Goal: Answer question/provide support: Share knowledge or assist other users

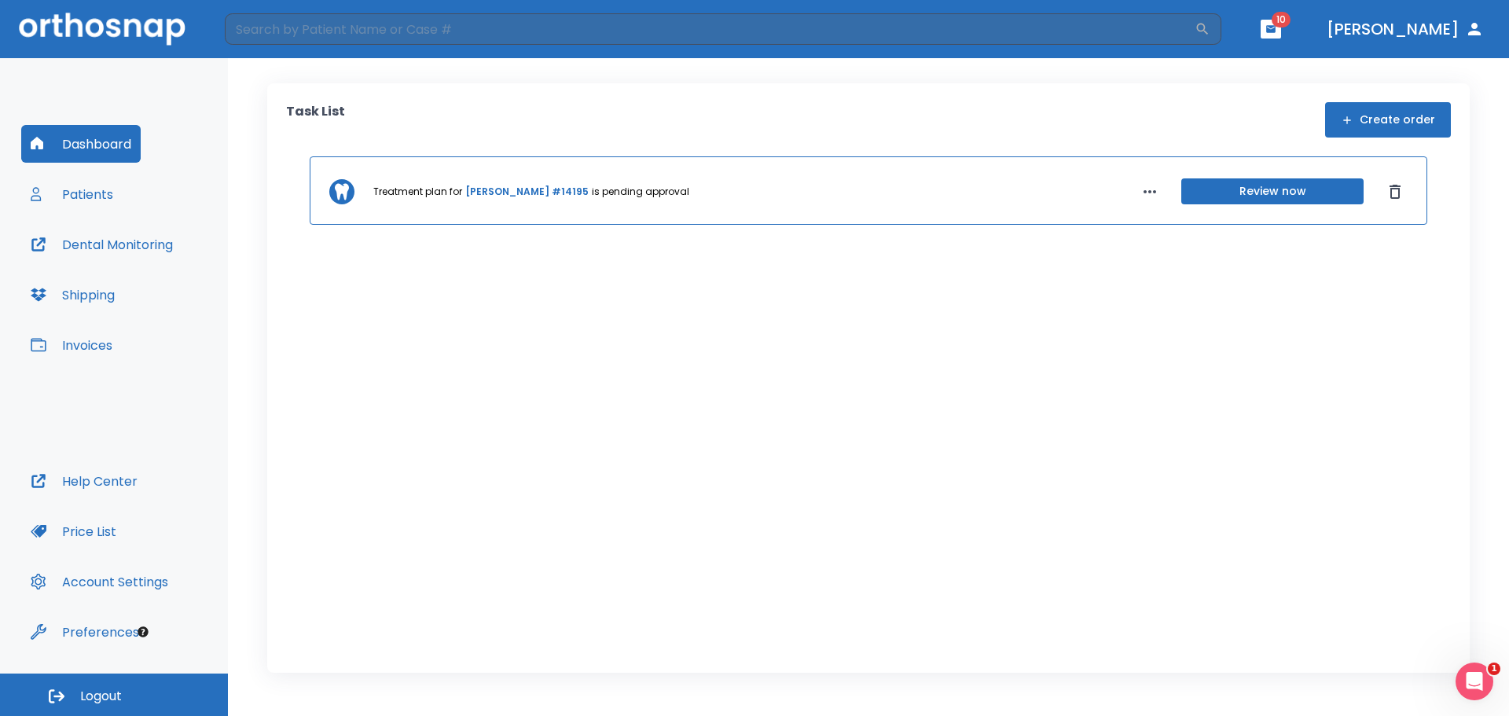
click at [1151, 182] on icon "button" at bounding box center [1149, 191] width 19 height 19
click at [1169, 347] on div at bounding box center [754, 358] width 1509 height 716
click at [1246, 193] on button "Review now" at bounding box center [1272, 191] width 182 height 26
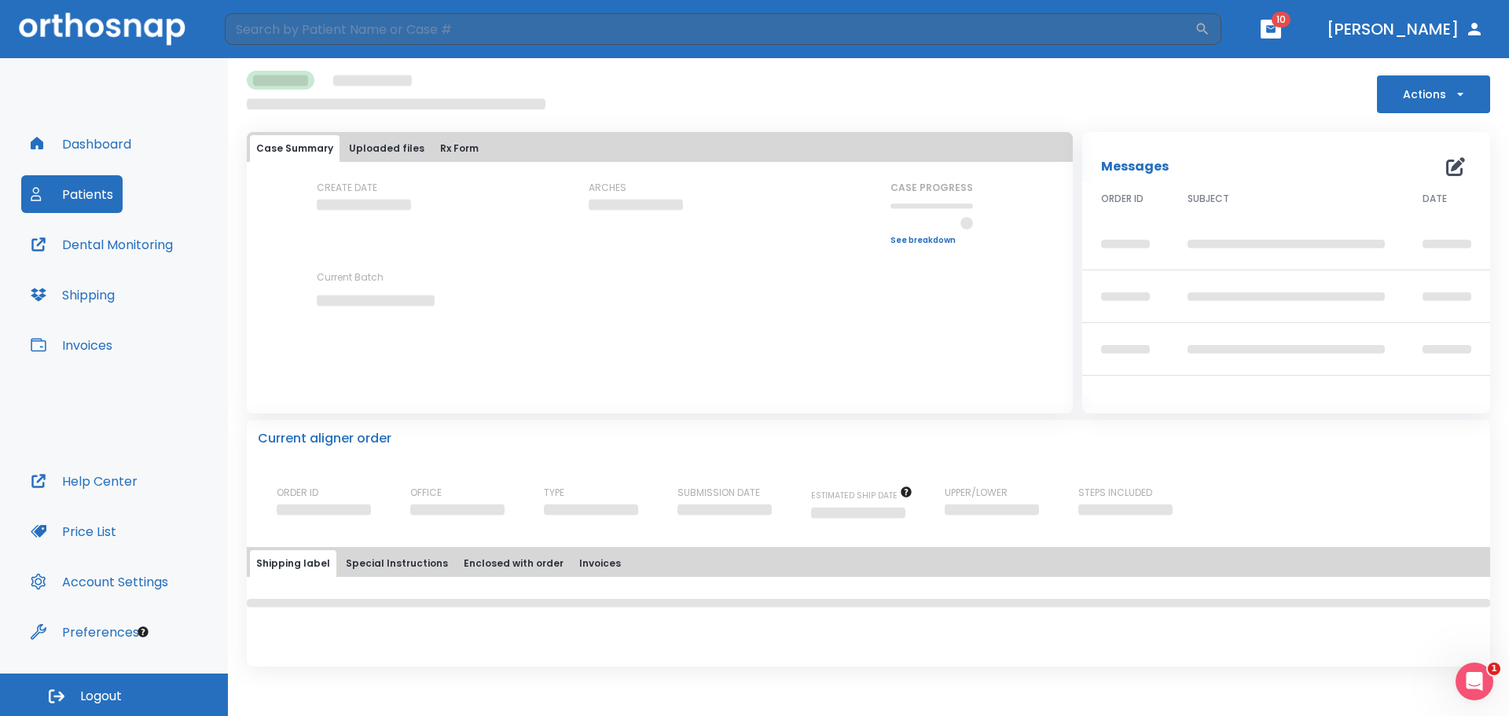
click at [82, 196] on button "Patients" at bounding box center [71, 194] width 101 height 38
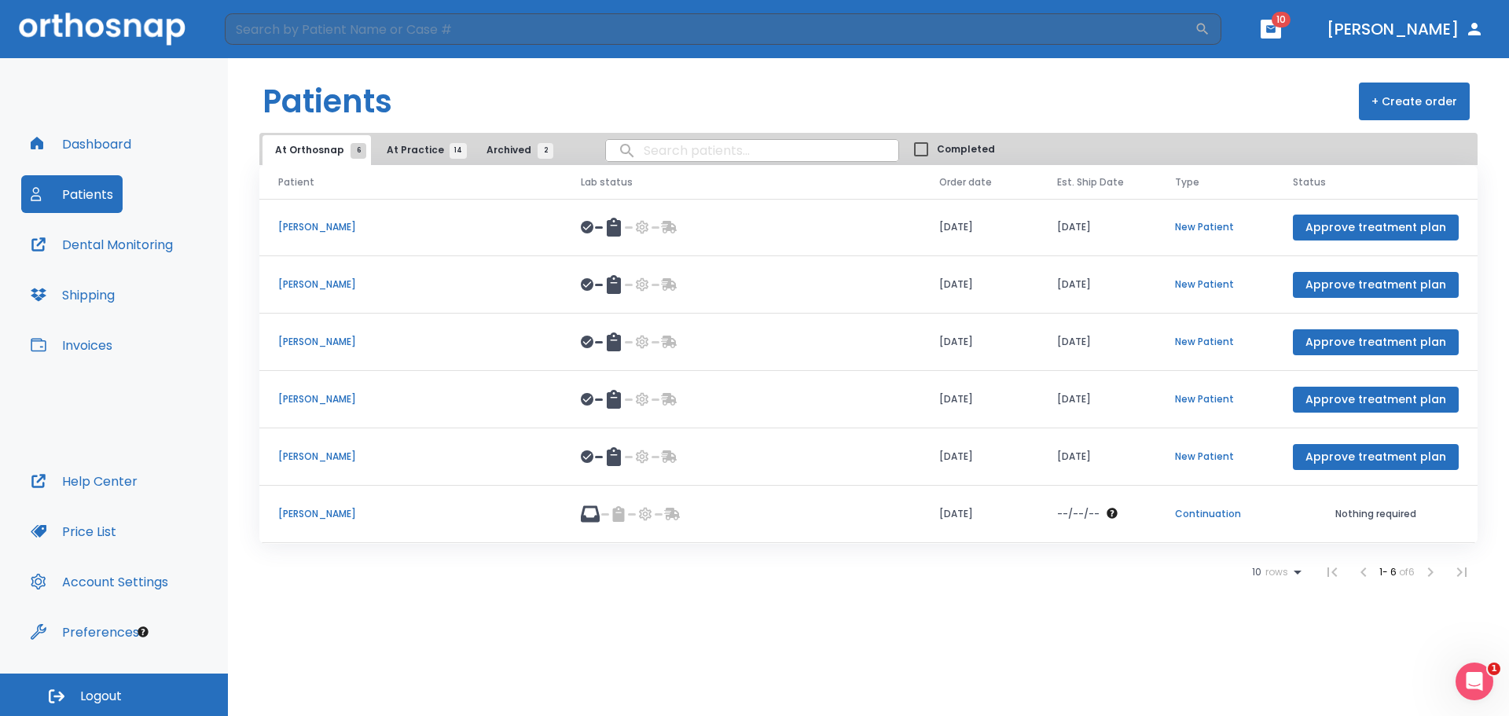
click at [322, 512] on p "Ethan Brack" at bounding box center [410, 514] width 265 height 14
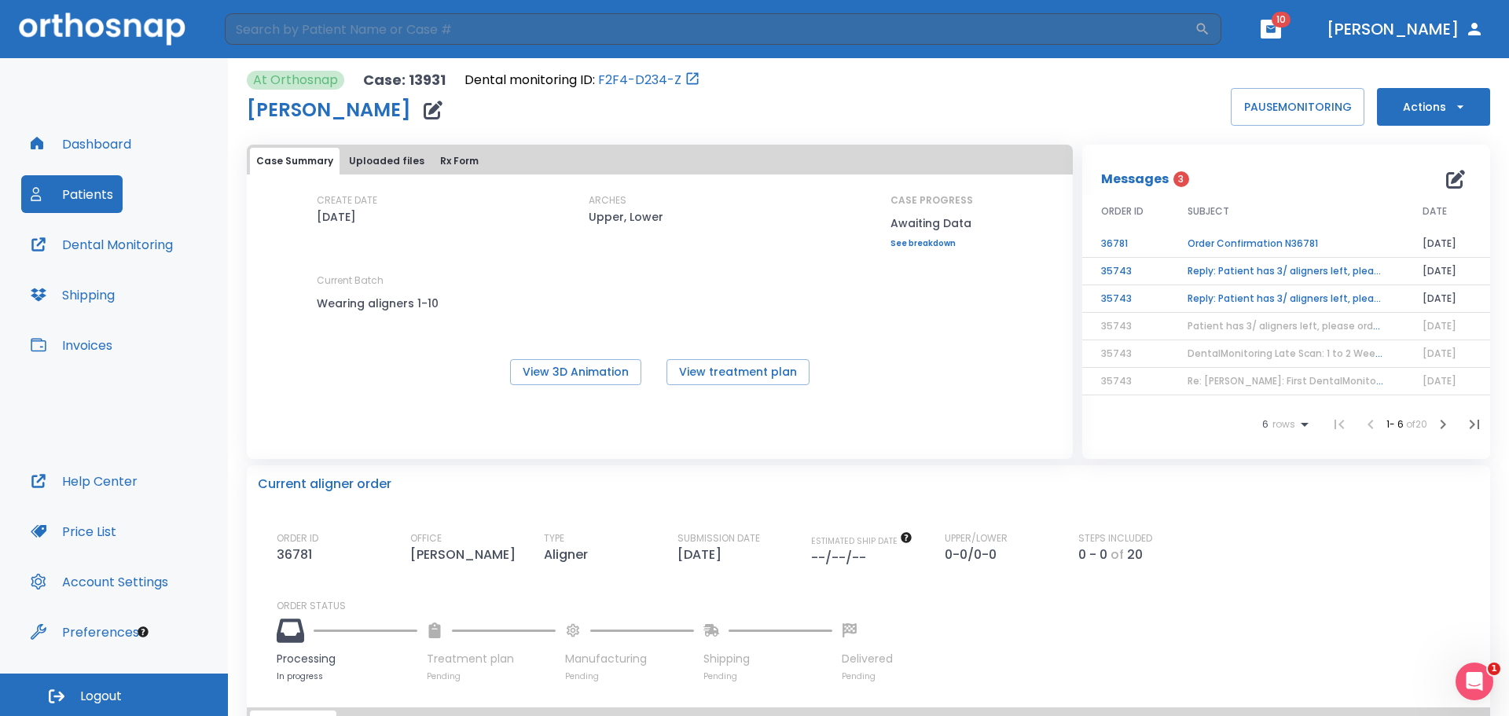
click at [1236, 240] on td "Order Confirmation N36781" at bounding box center [1286, 244] width 235 height 28
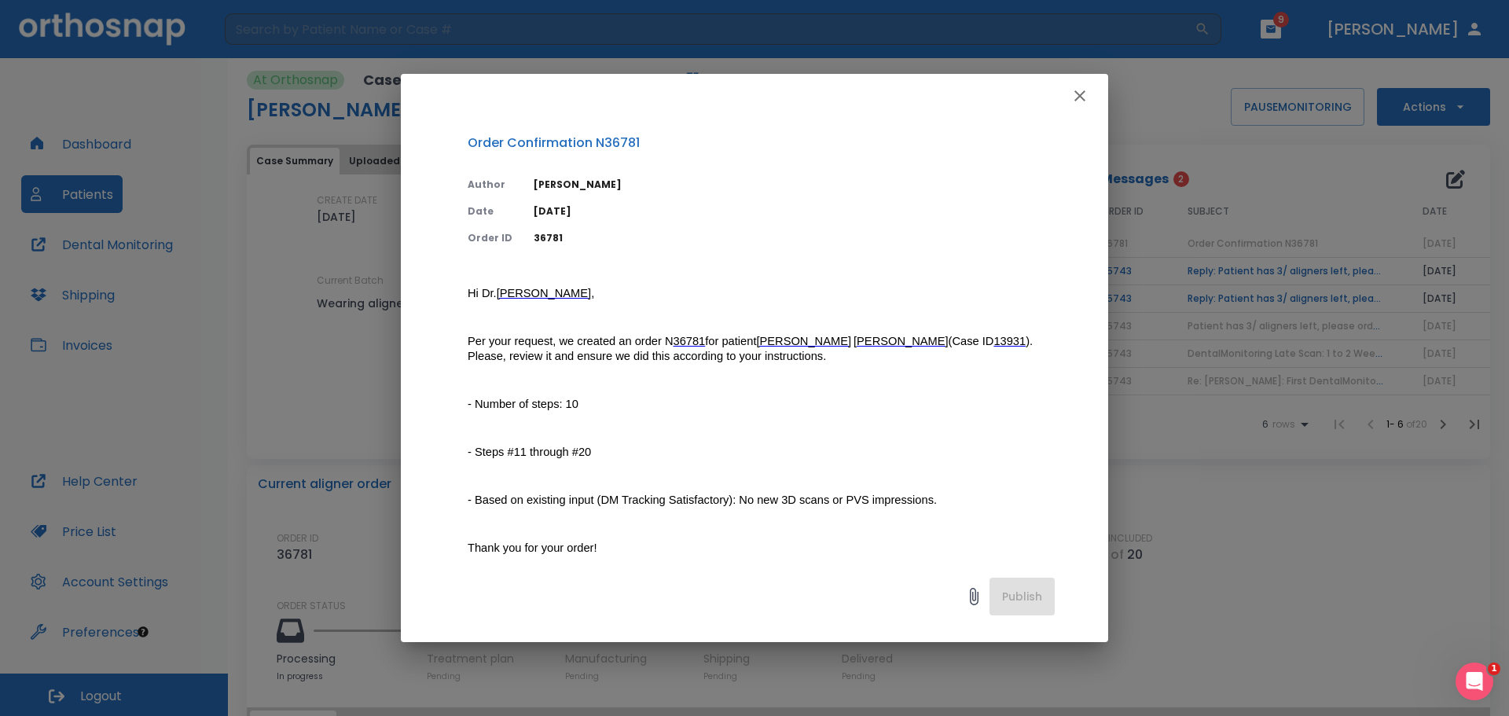
click at [677, 338] on span "36781" at bounding box center [690, 341] width 32 height 13
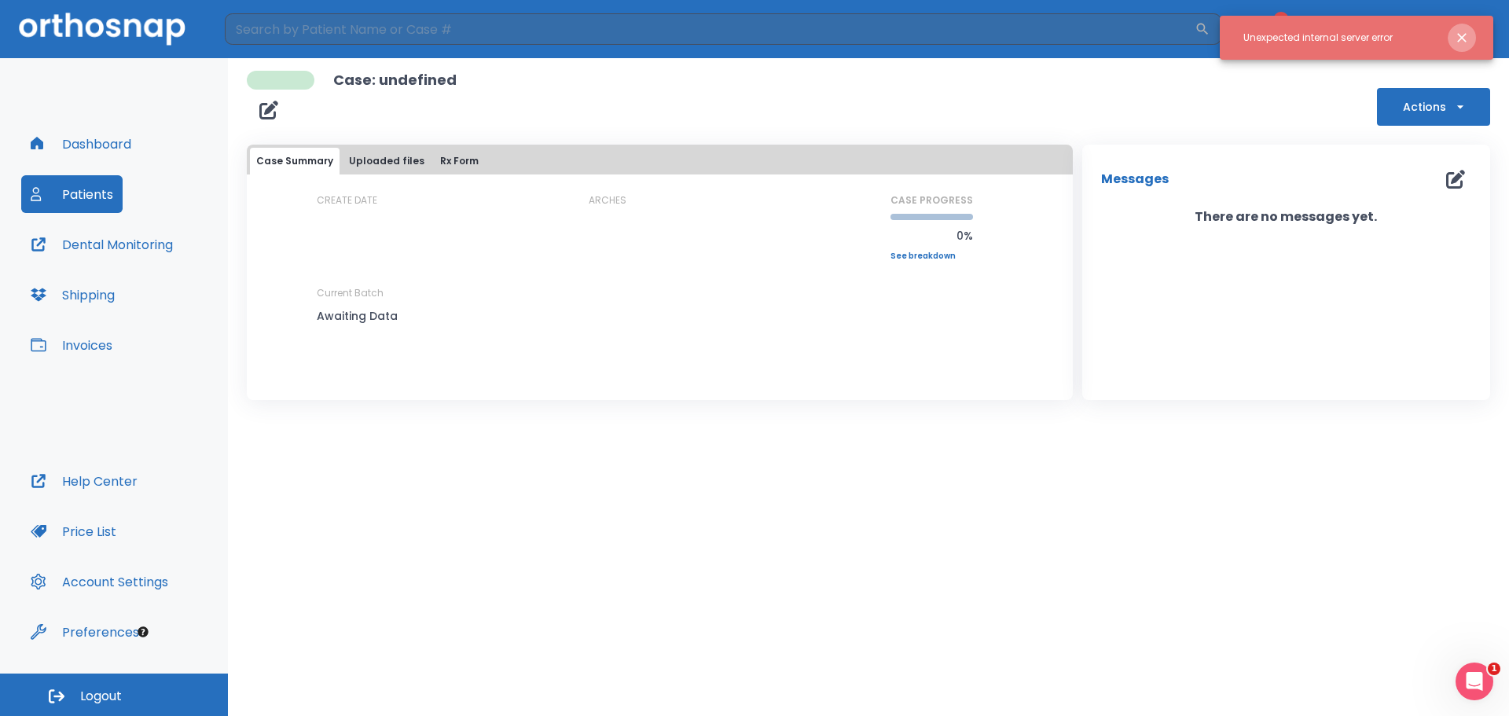
click at [1464, 32] on icon "Close notification" at bounding box center [1462, 38] width 16 height 16
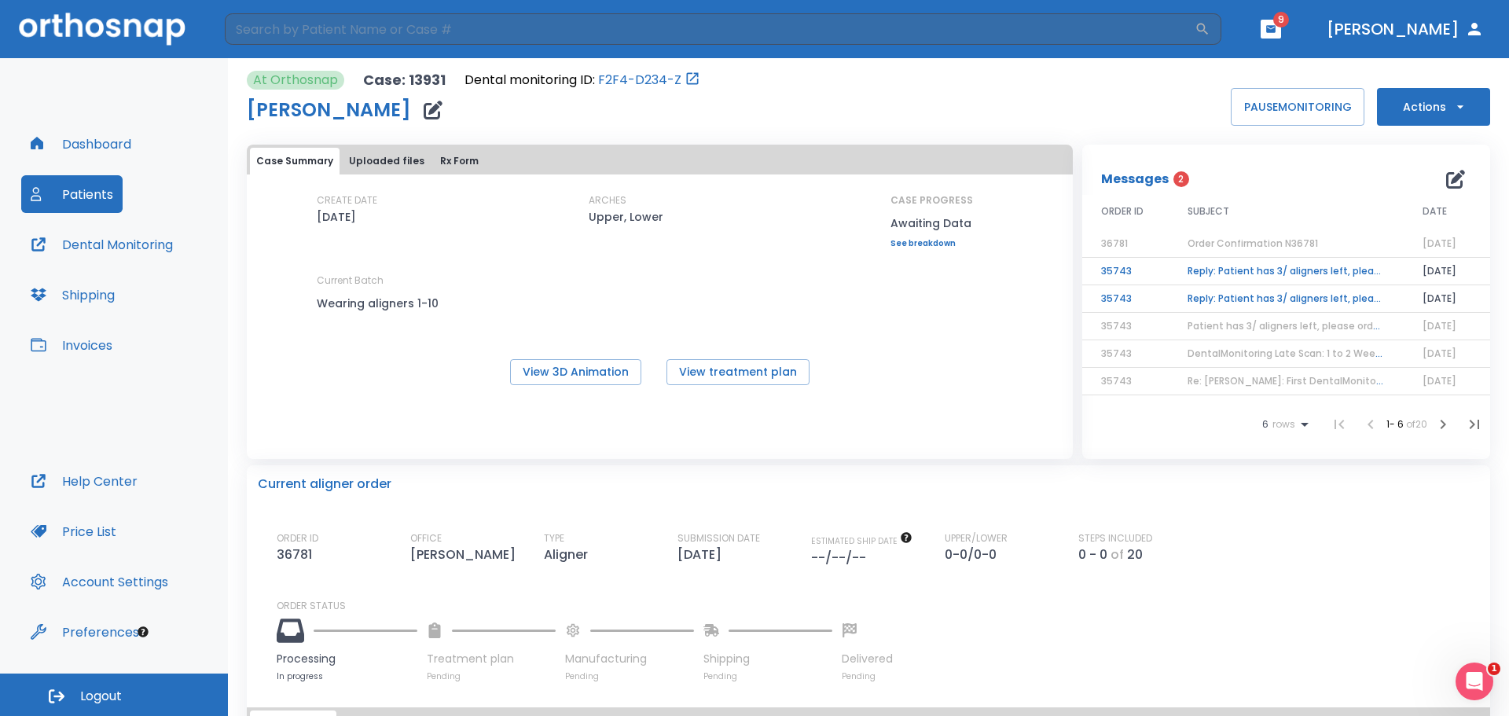
click at [1243, 270] on td "Reply: Patient has 3/ aligners left, please order next set!" at bounding box center [1286, 272] width 235 height 28
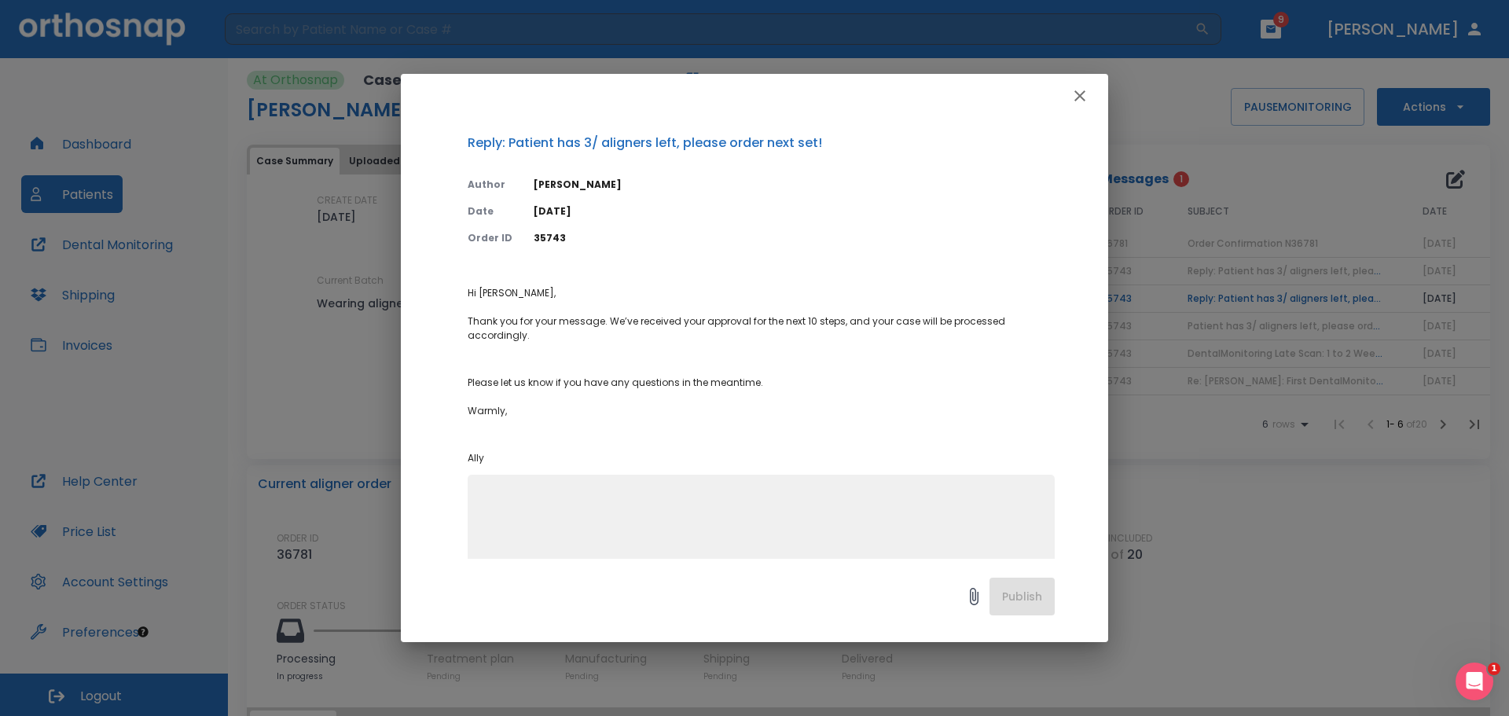
click at [1079, 87] on icon "button" at bounding box center [1079, 95] width 19 height 19
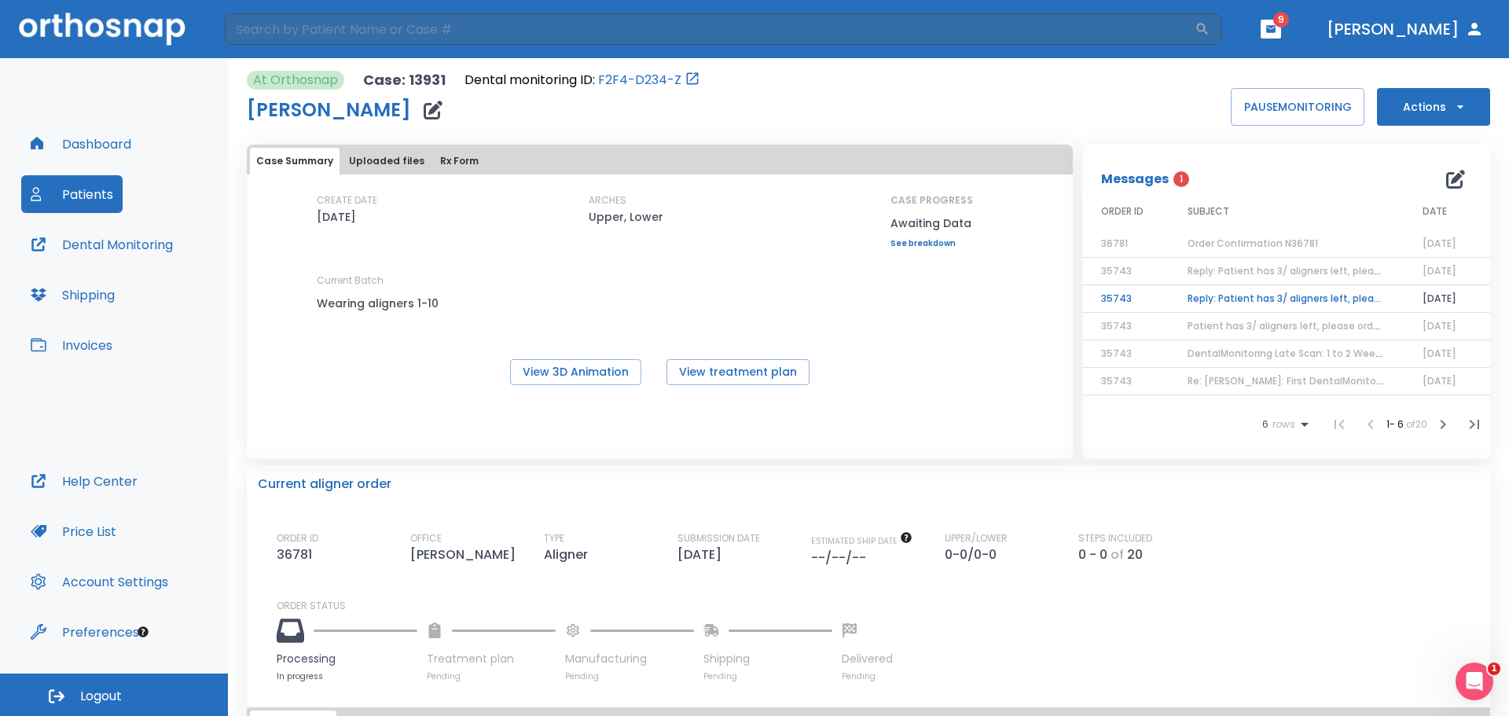
click at [1236, 242] on span "Order Confirmation N36781" at bounding box center [1253, 243] width 130 height 13
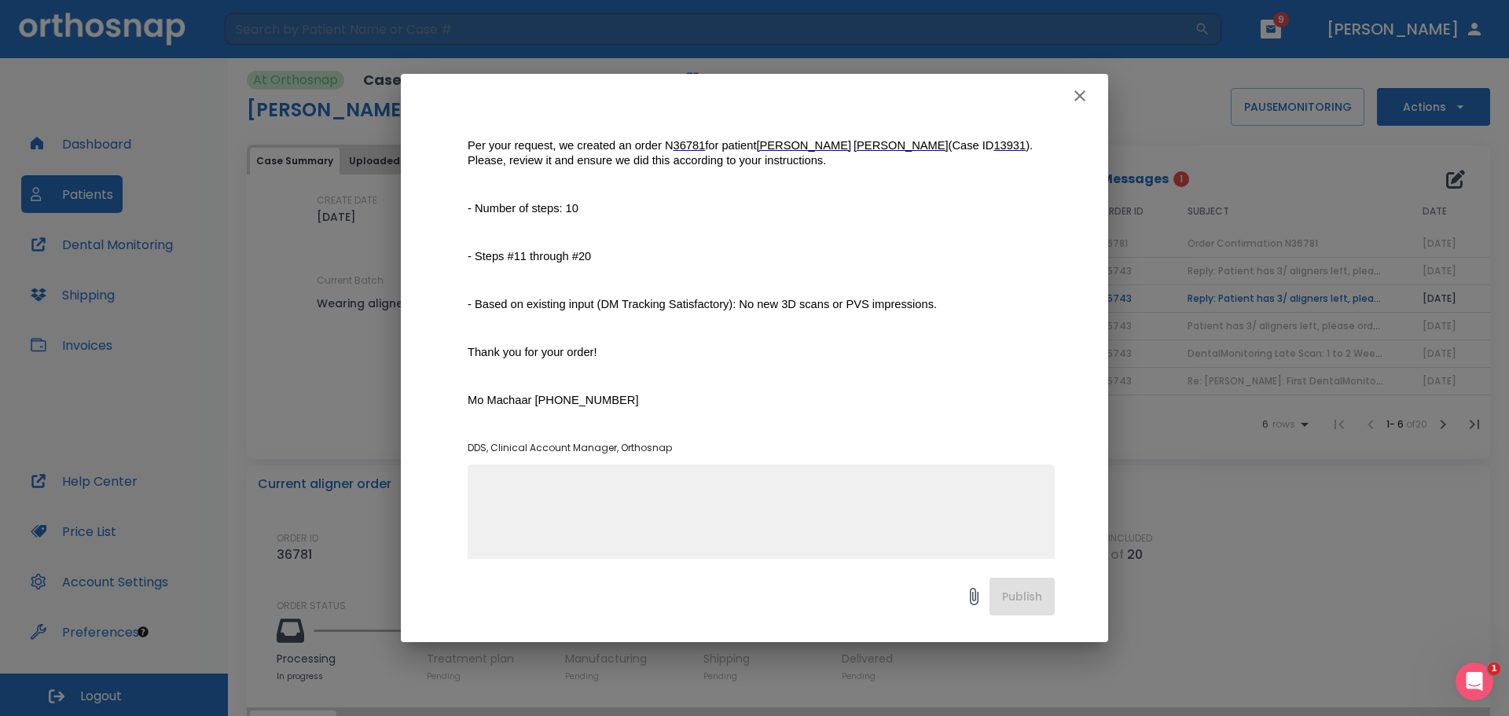
scroll to position [245, 0]
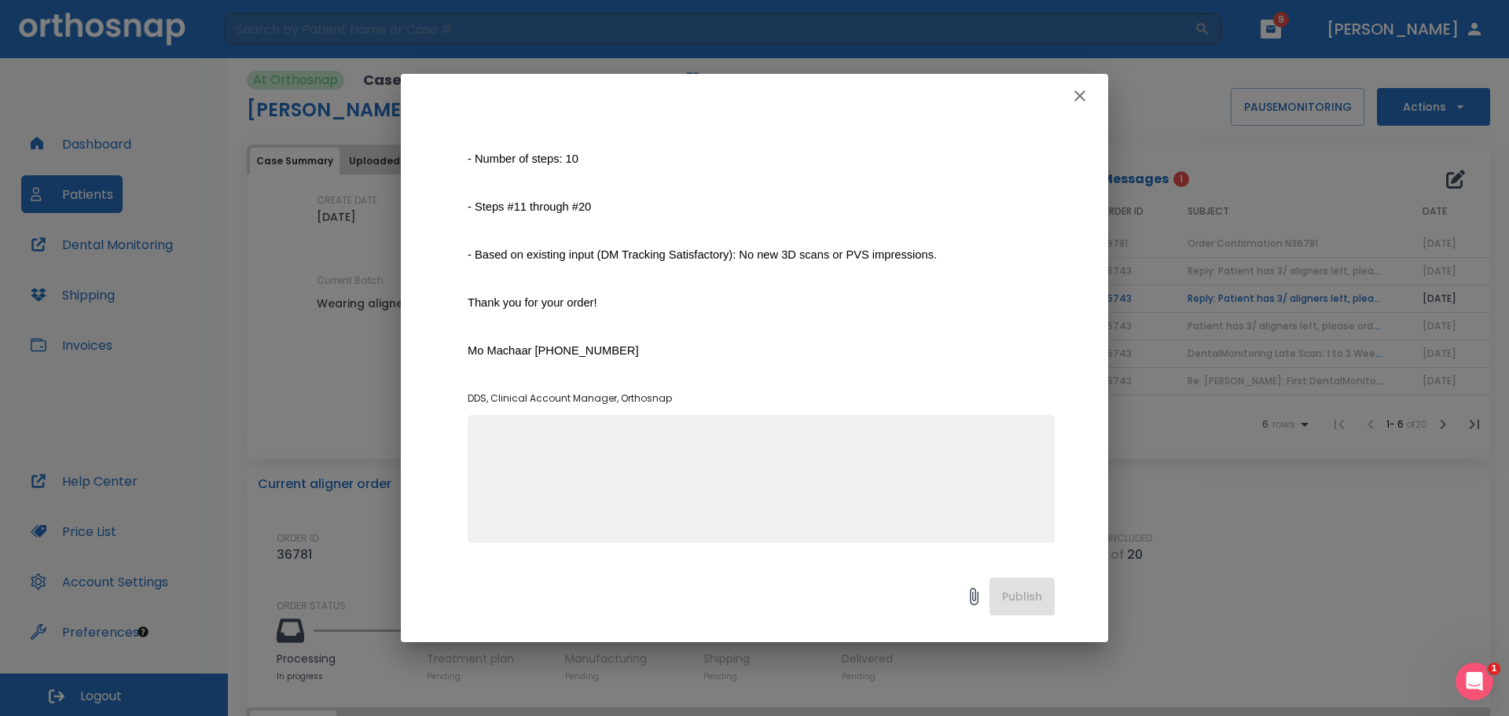
click at [775, 445] on textarea at bounding box center [761, 485] width 568 height 108
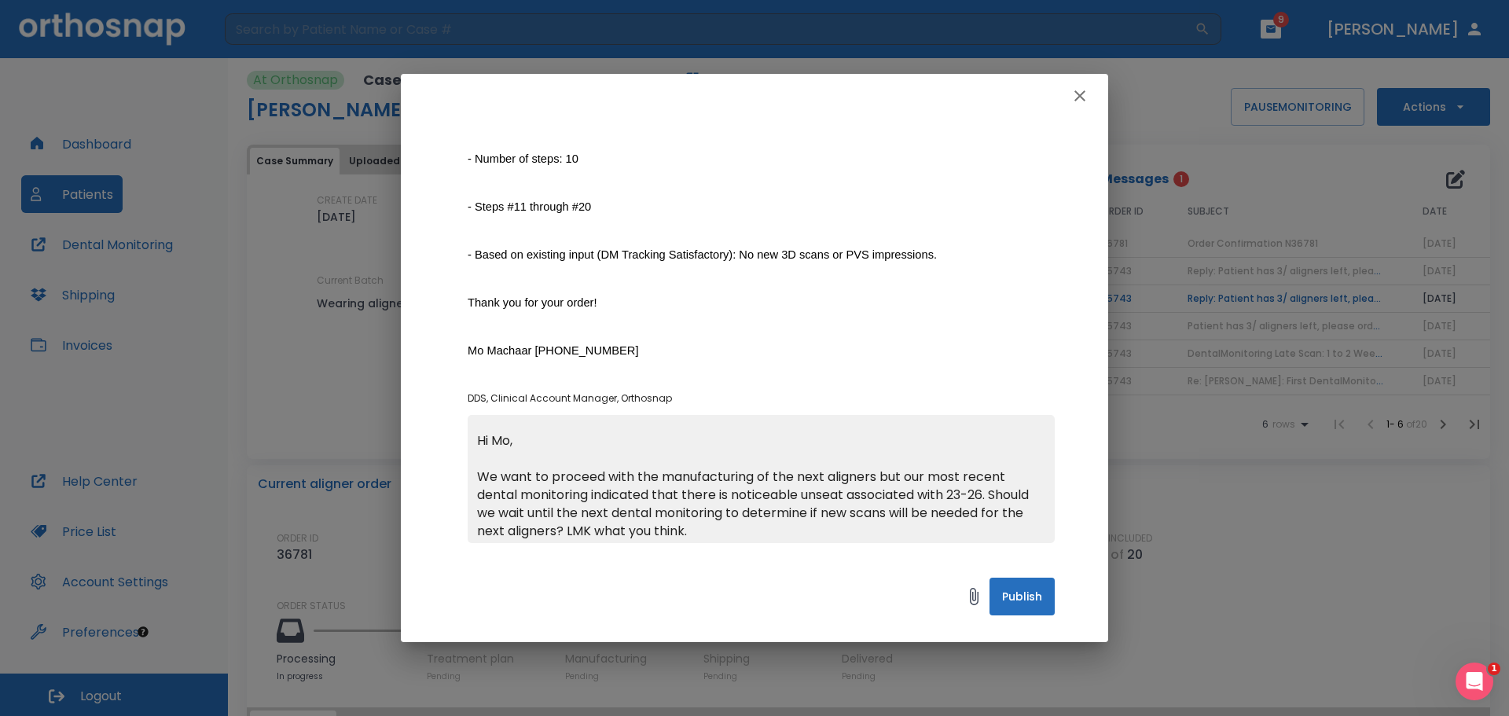
scroll to position [17, 0]
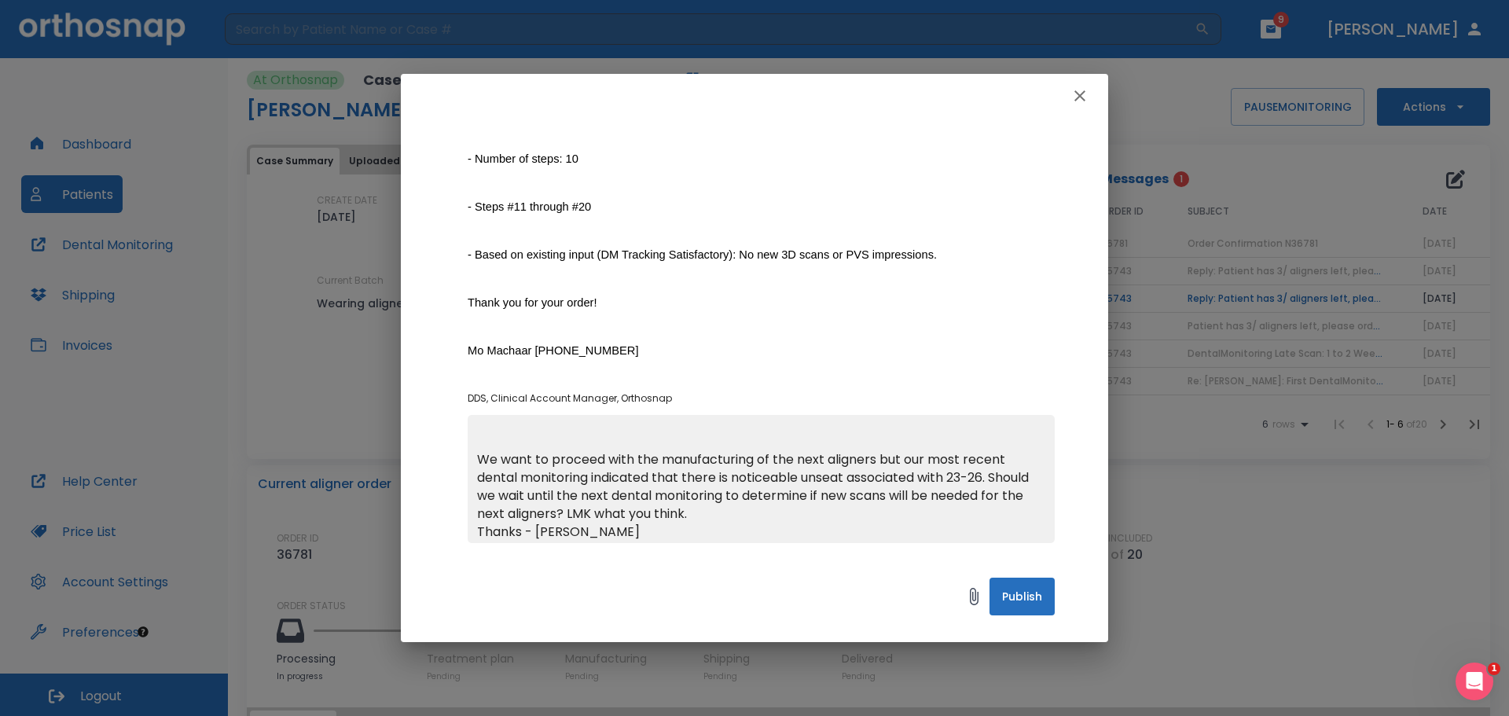
type textarea "Hi Mo, We want to proceed with the manufacturing of the next aligners but our m…"
click at [1008, 593] on button "Publish" at bounding box center [1021, 597] width 65 height 38
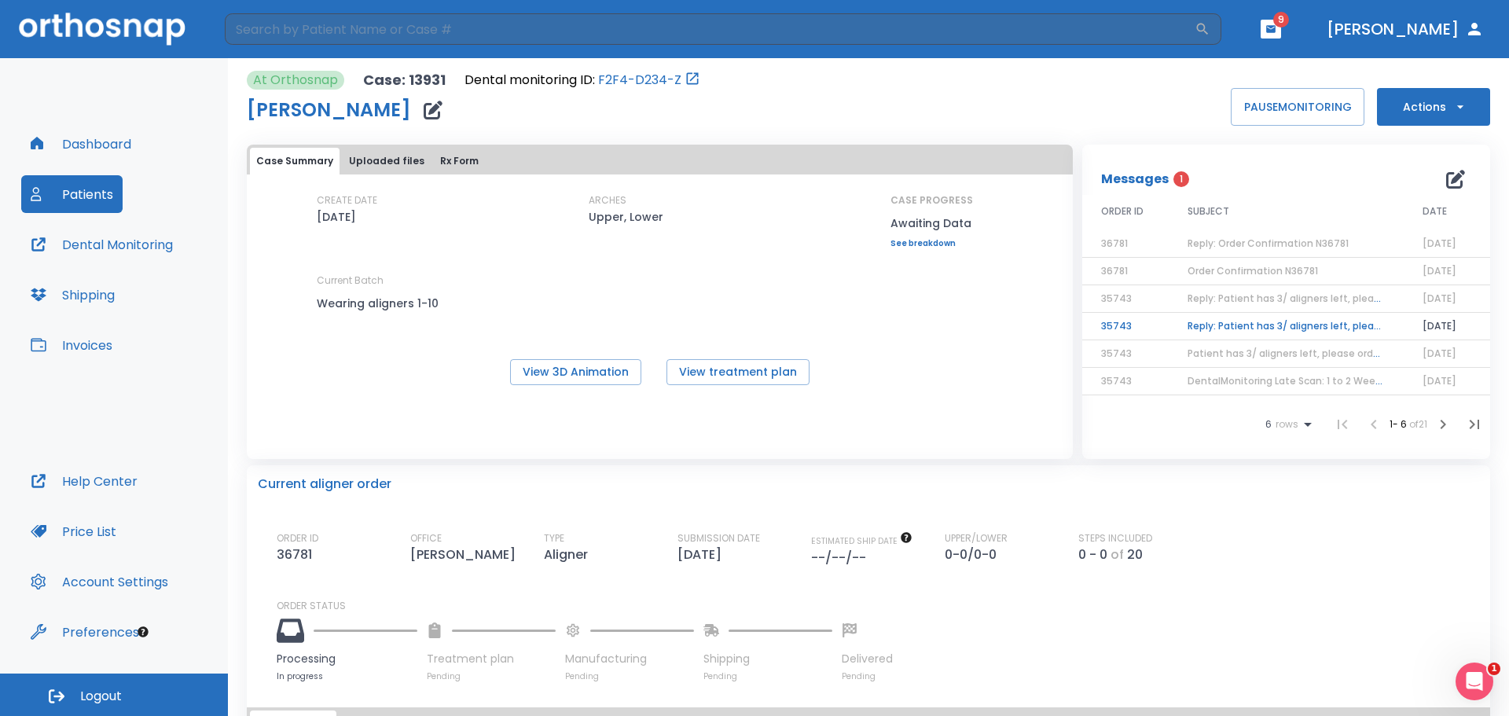
click at [93, 197] on button "Patients" at bounding box center [71, 194] width 101 height 38
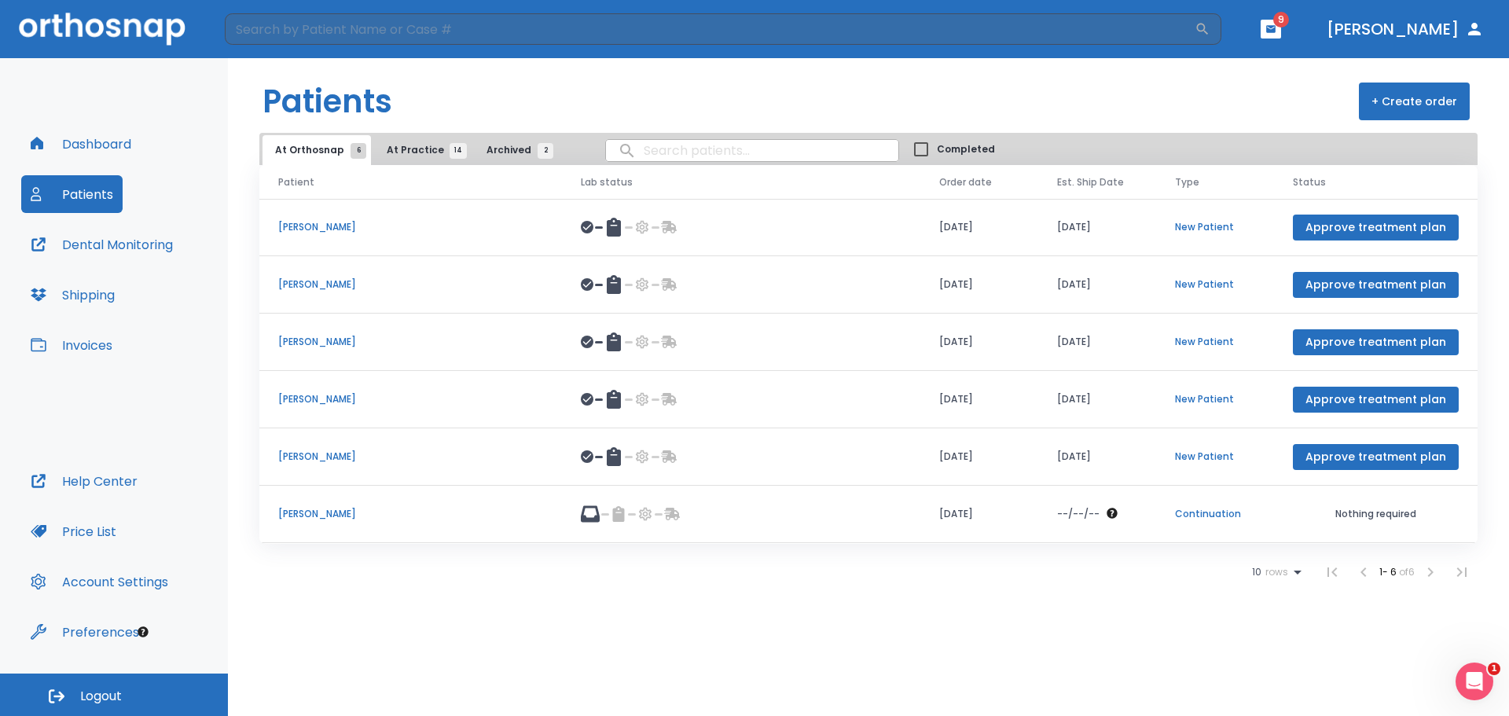
click at [413, 146] on span "At Practice 14" at bounding box center [423, 150] width 72 height 14
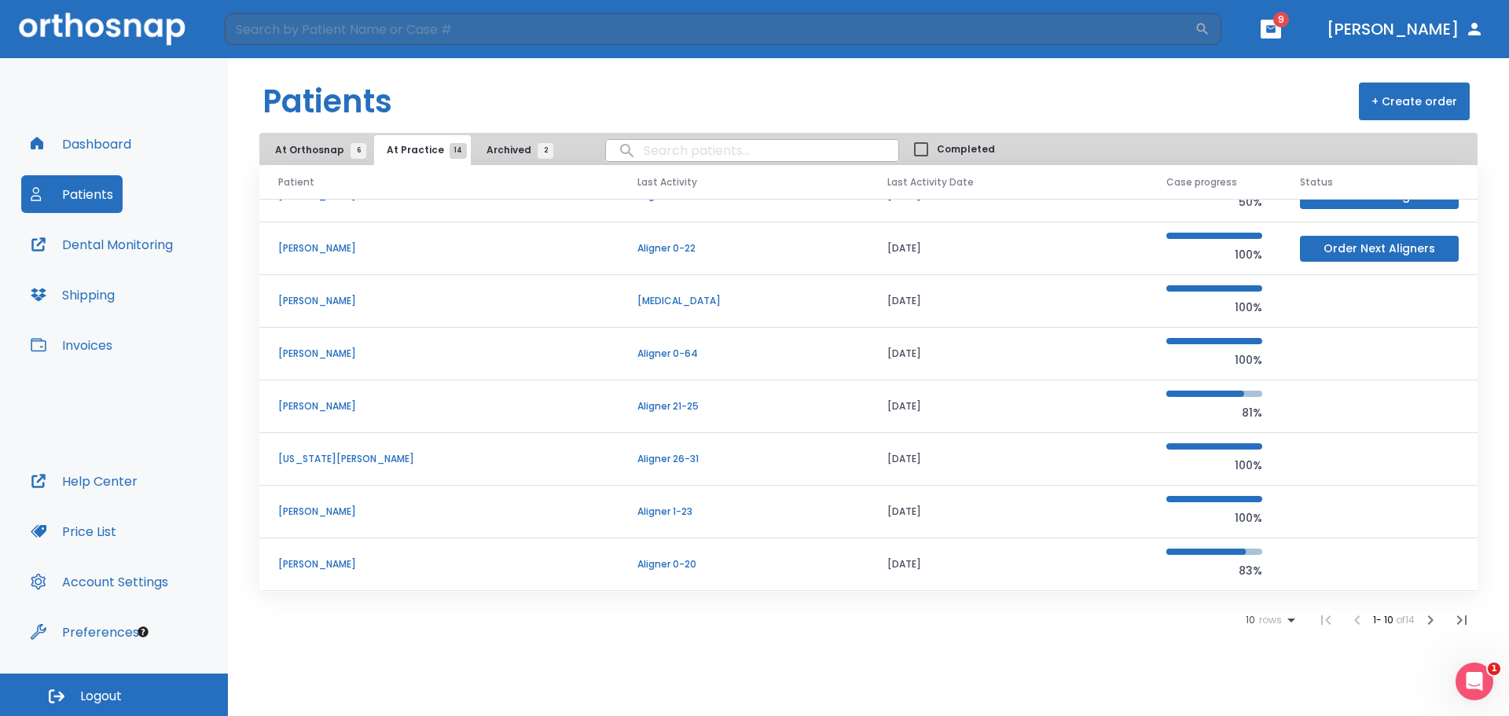
scroll to position [134, 0]
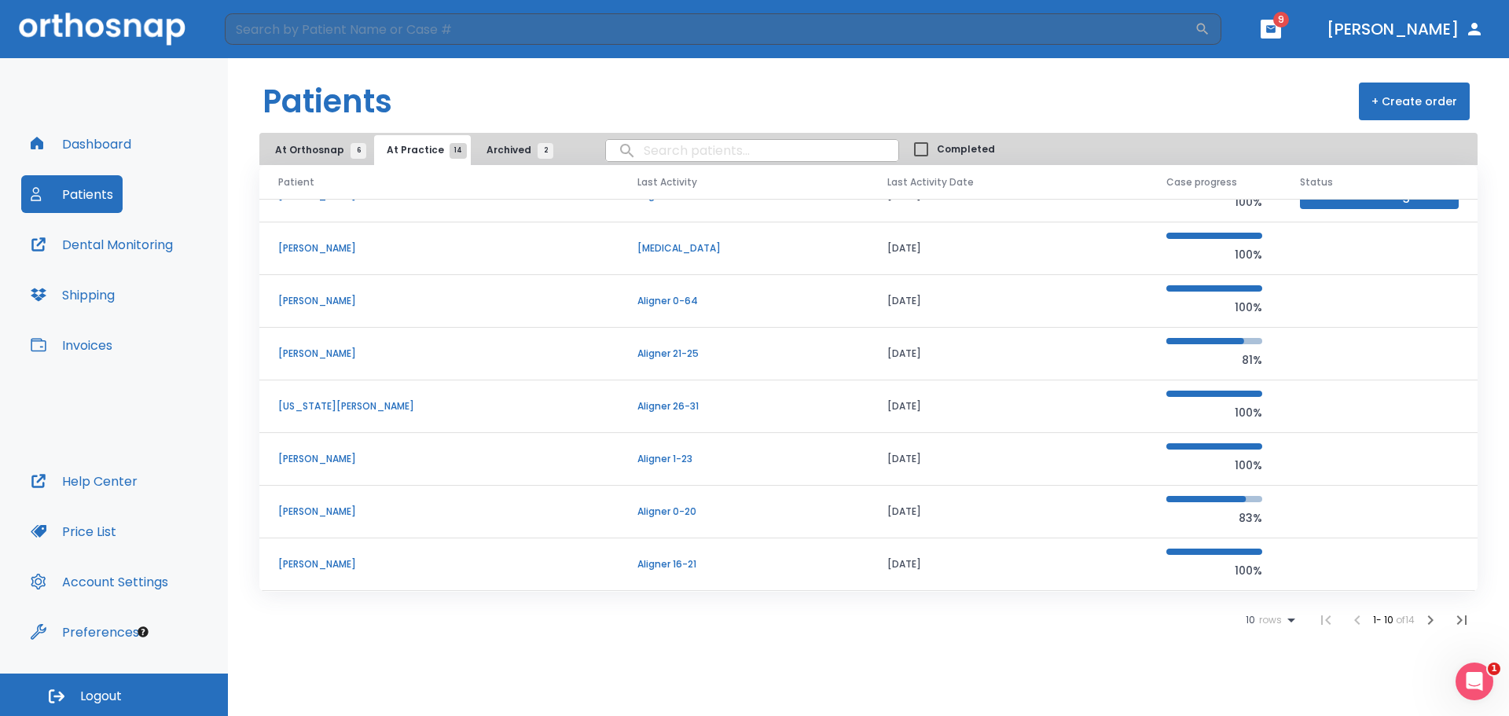
click at [332, 565] on p "Linda Blauner" at bounding box center [438, 564] width 321 height 14
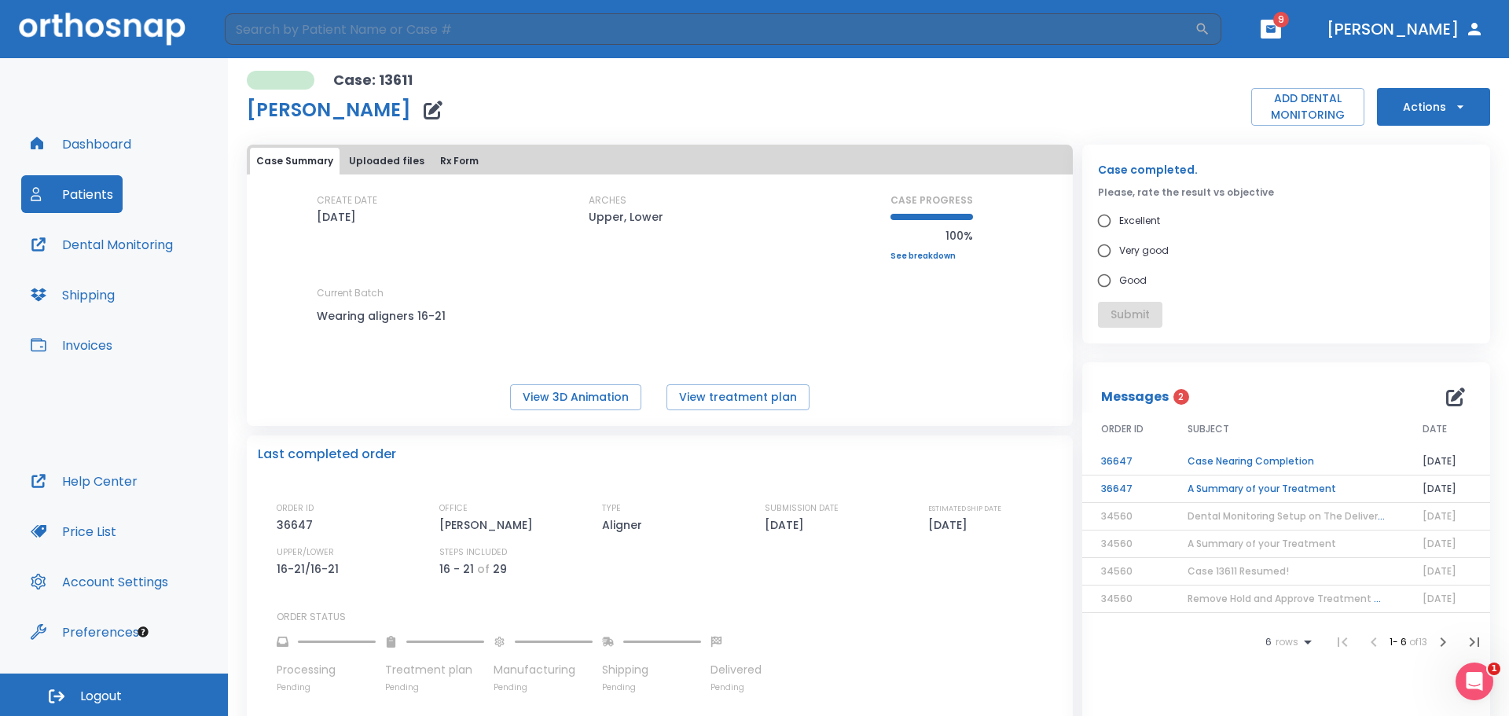
scroll to position [428, 0]
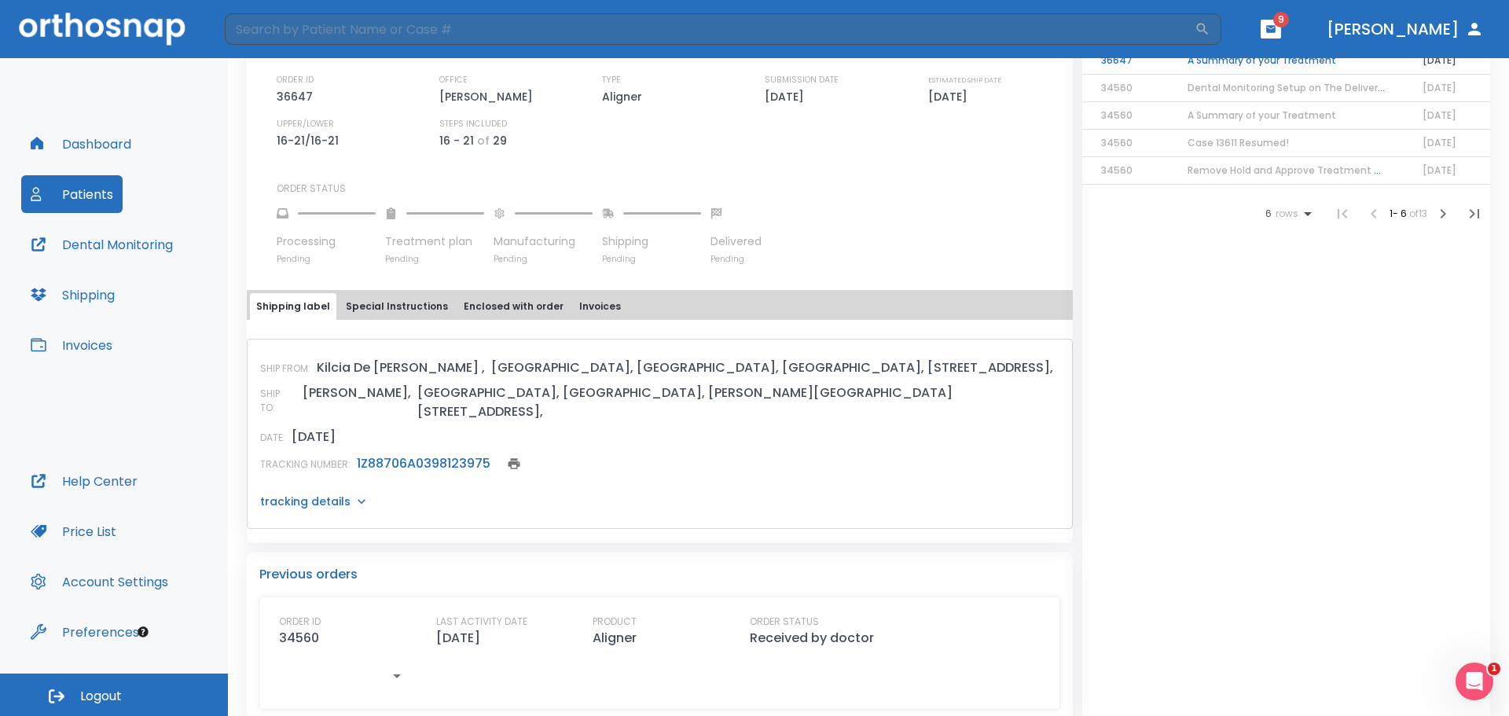
click at [430, 454] on link "1Z88706A0398123975" at bounding box center [424, 463] width 134 height 18
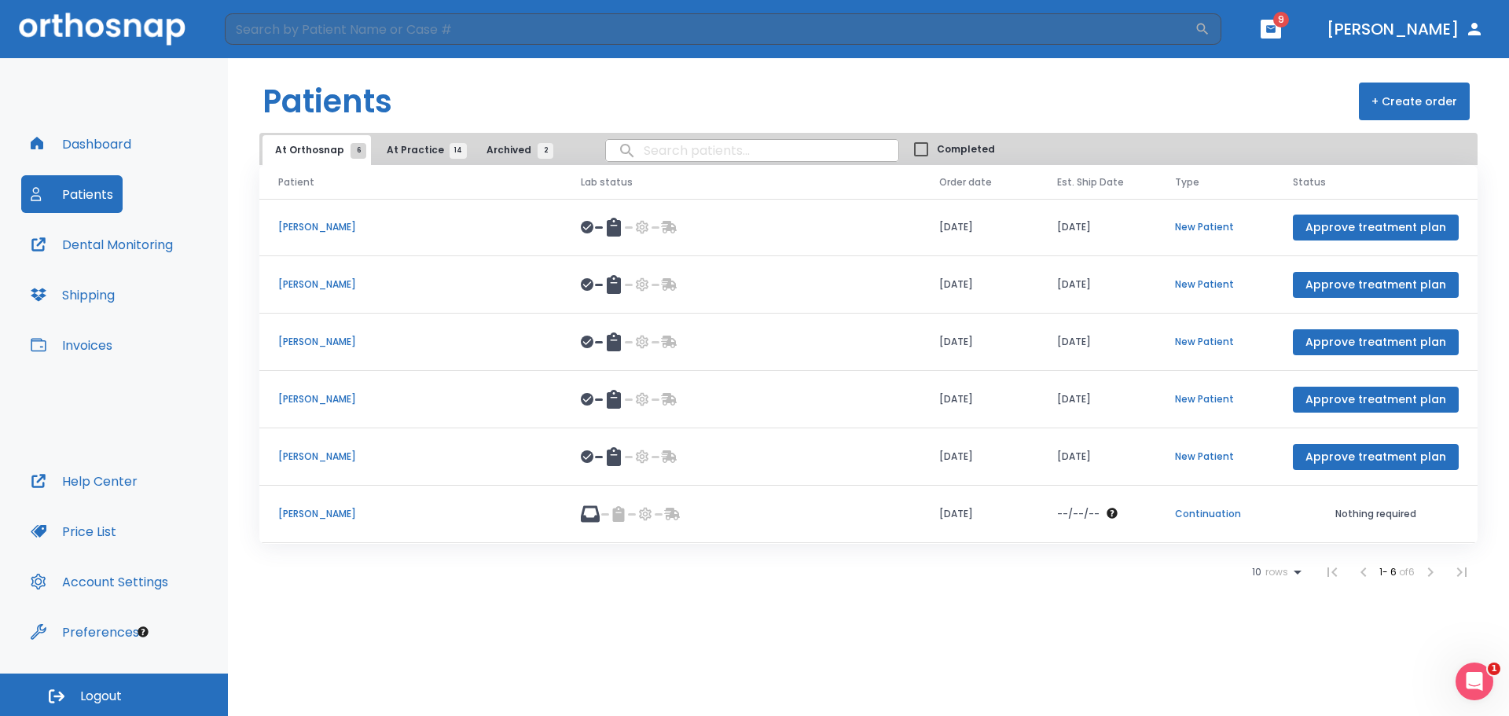
click at [398, 145] on span "At Practice 14" at bounding box center [423, 150] width 72 height 14
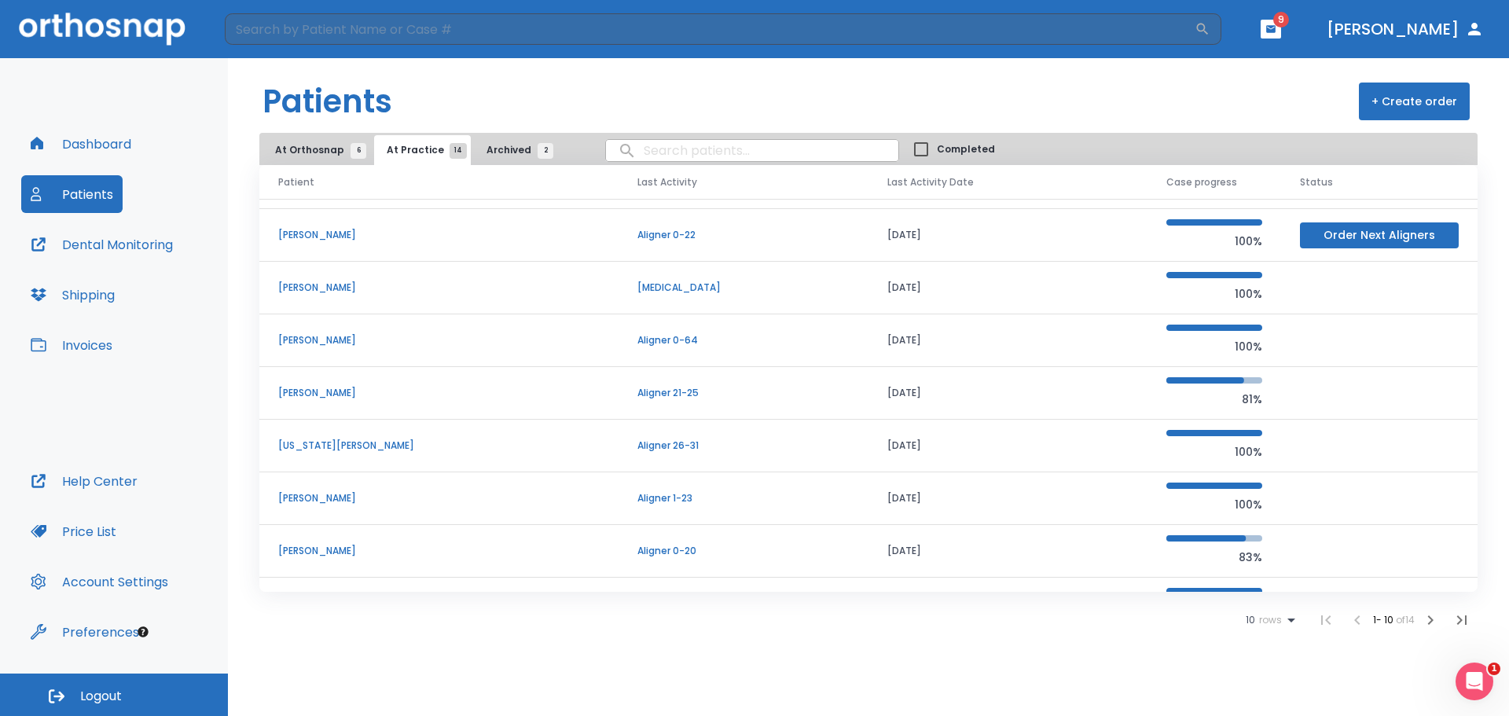
scroll to position [134, 0]
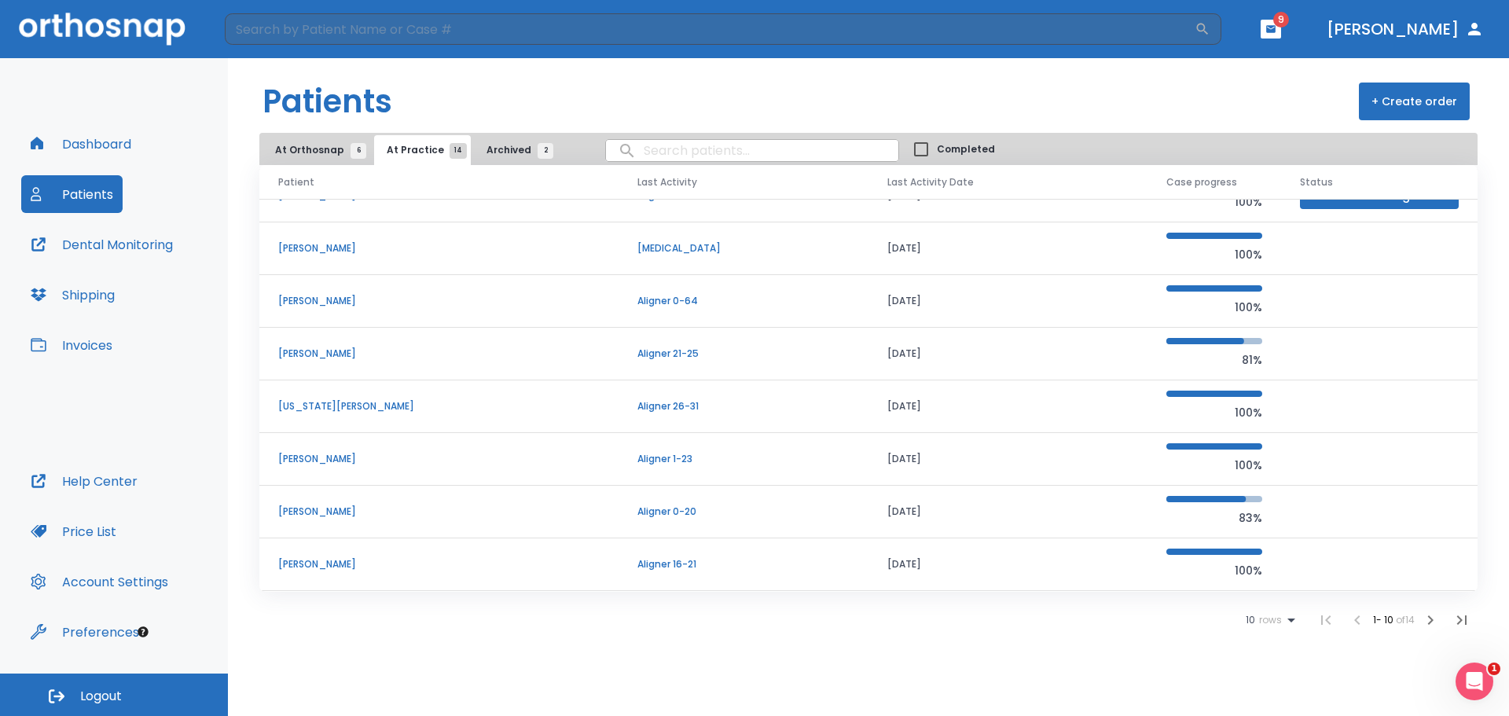
click at [1435, 617] on icon "button" at bounding box center [1430, 620] width 19 height 19
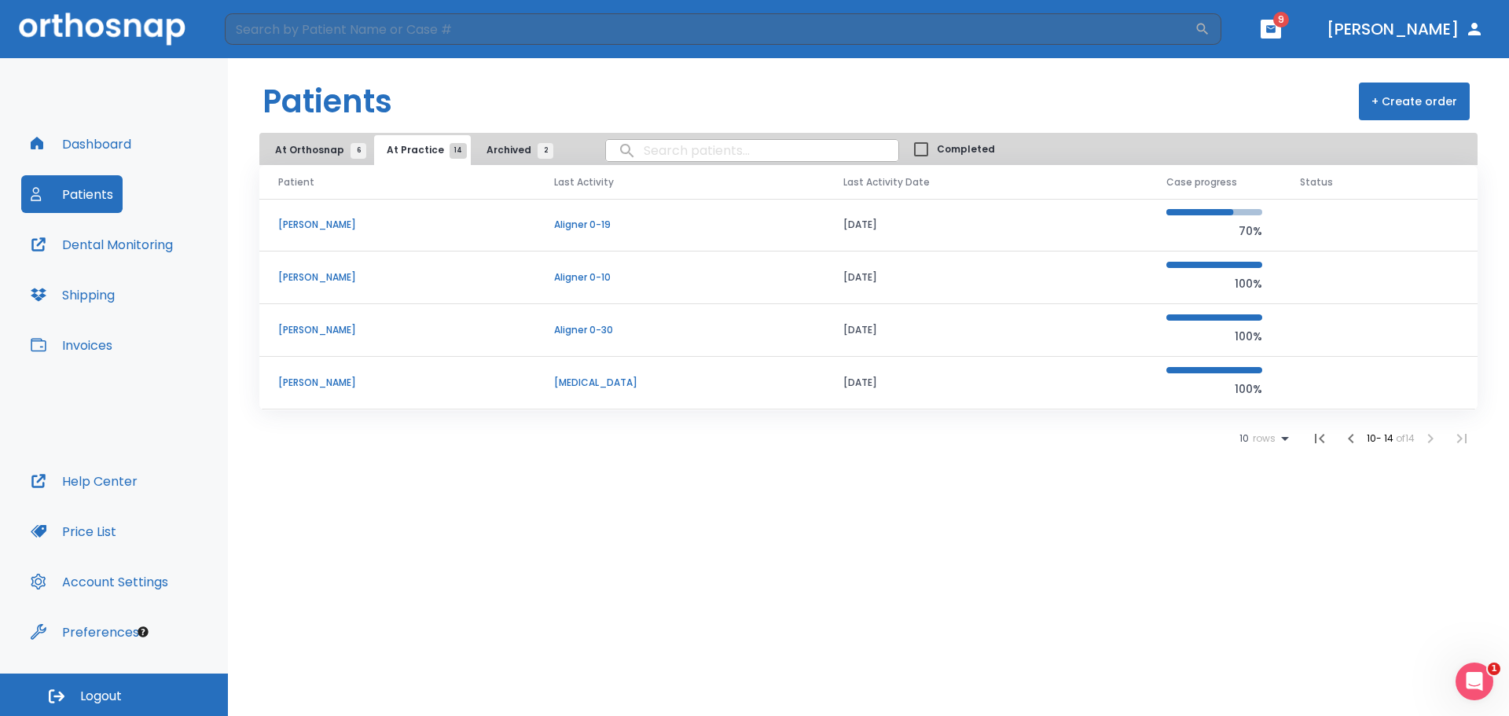
click at [343, 228] on p "Arnold Rosenstein" at bounding box center [397, 225] width 238 height 14
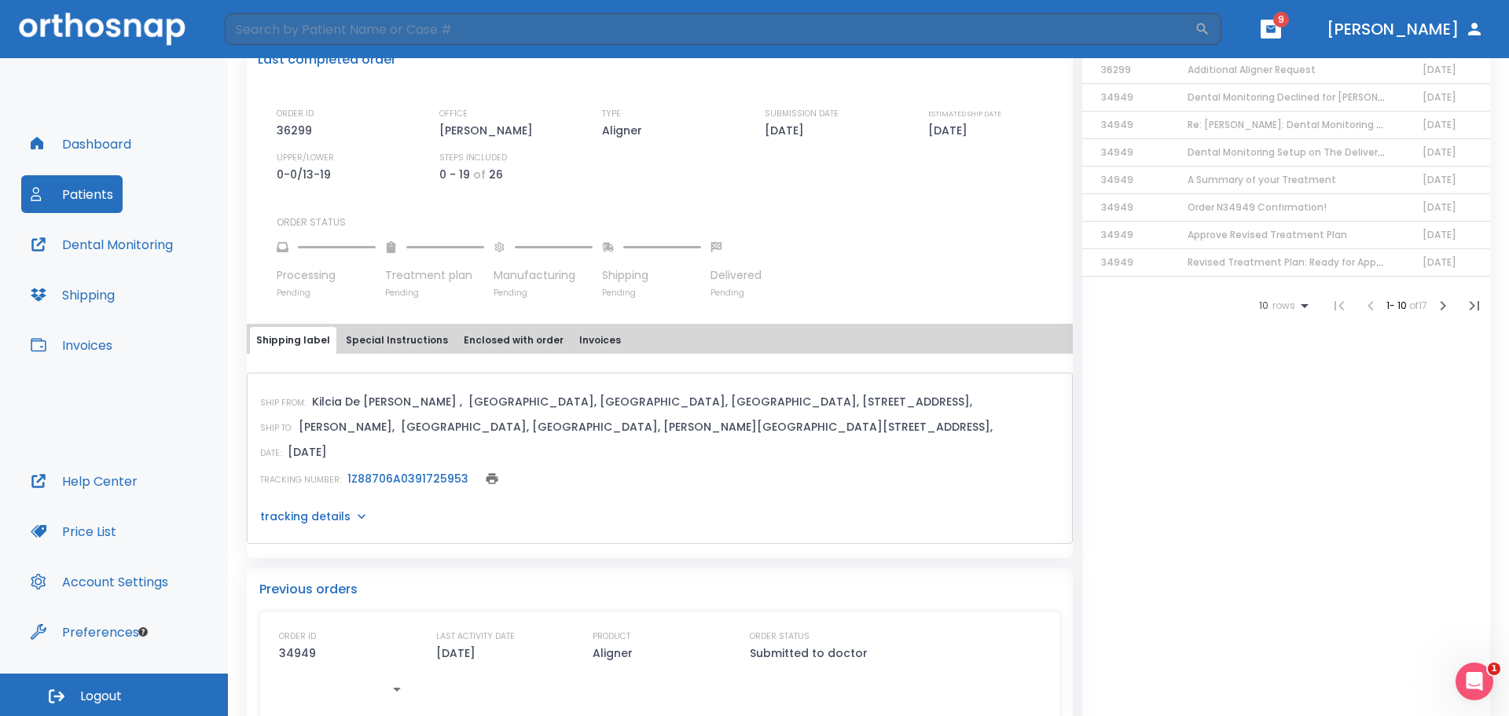
scroll to position [427, 0]
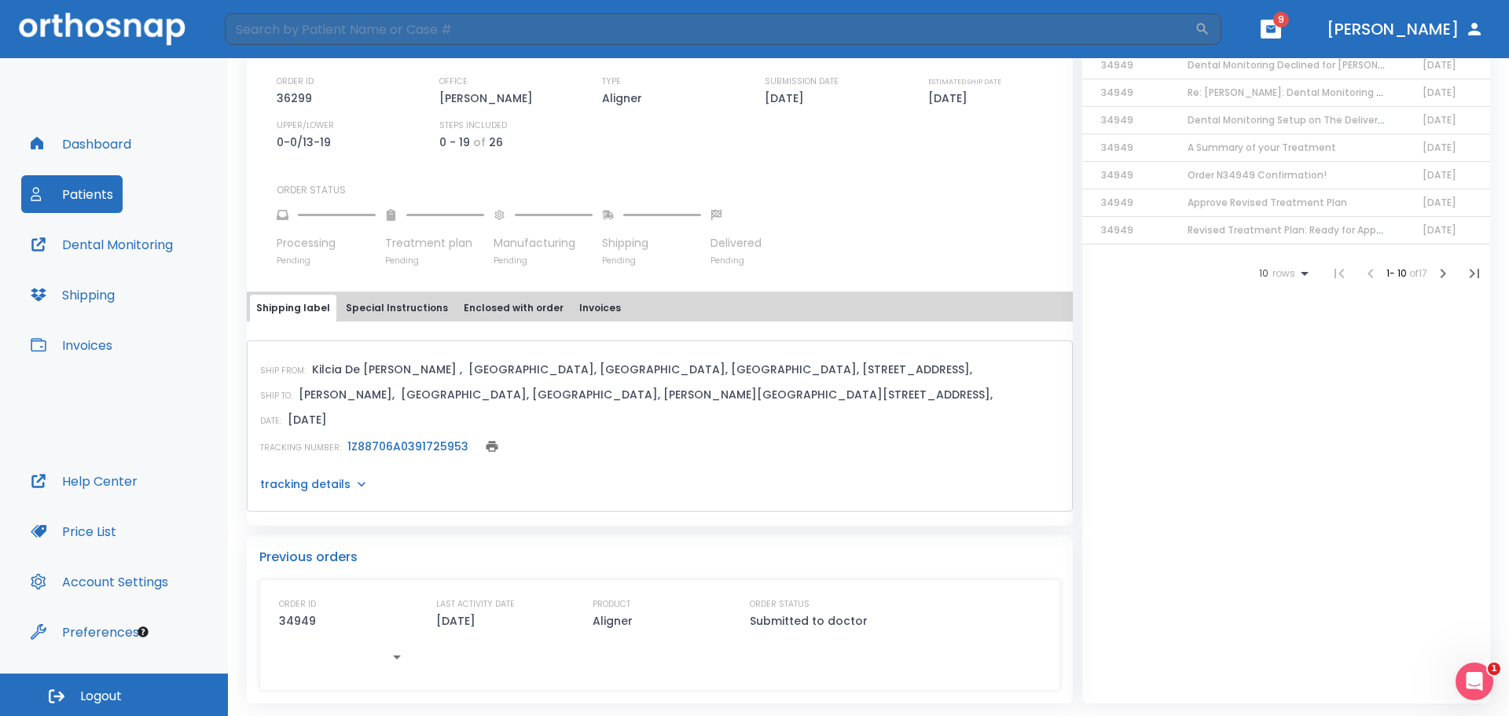
click at [429, 441] on link "1Z88706A0391725953" at bounding box center [407, 447] width 121 height 16
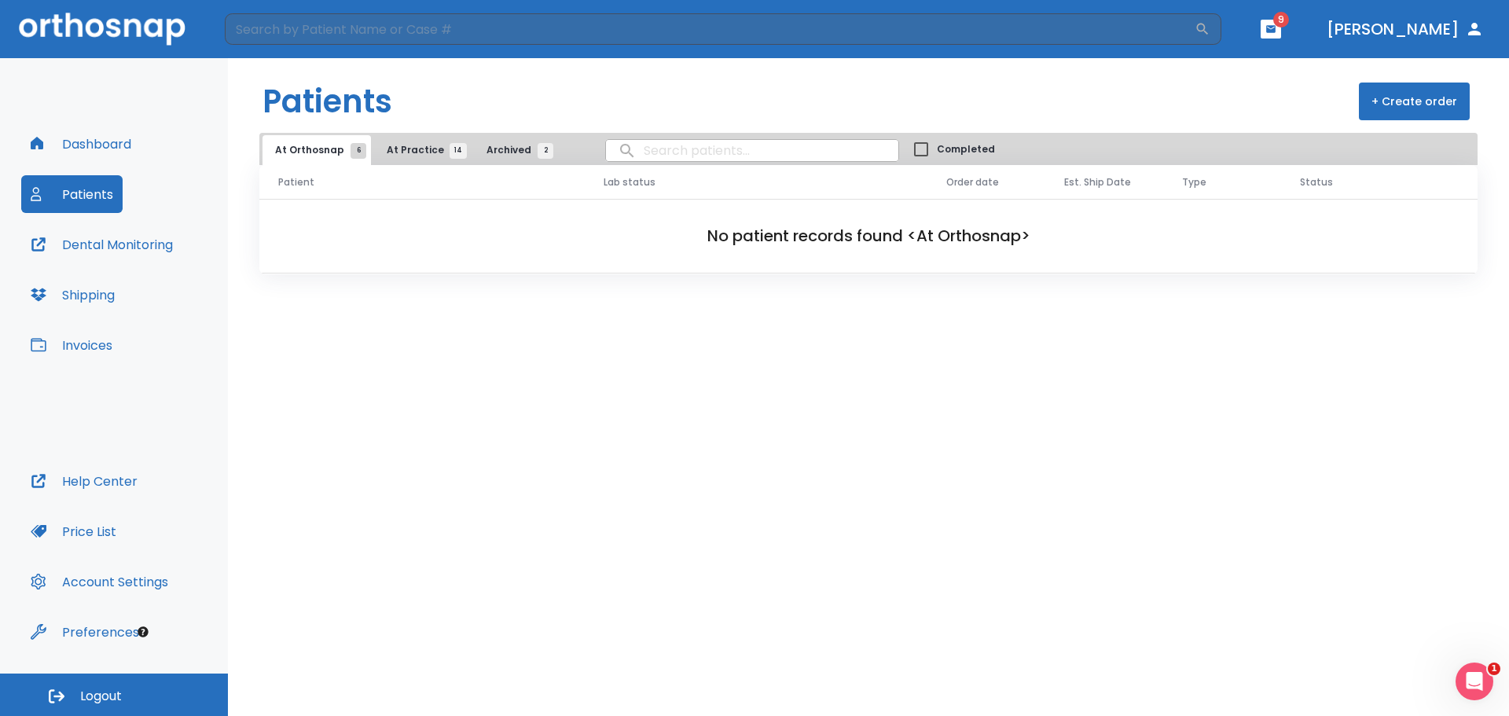
click at [94, 188] on button "Patients" at bounding box center [71, 194] width 101 height 38
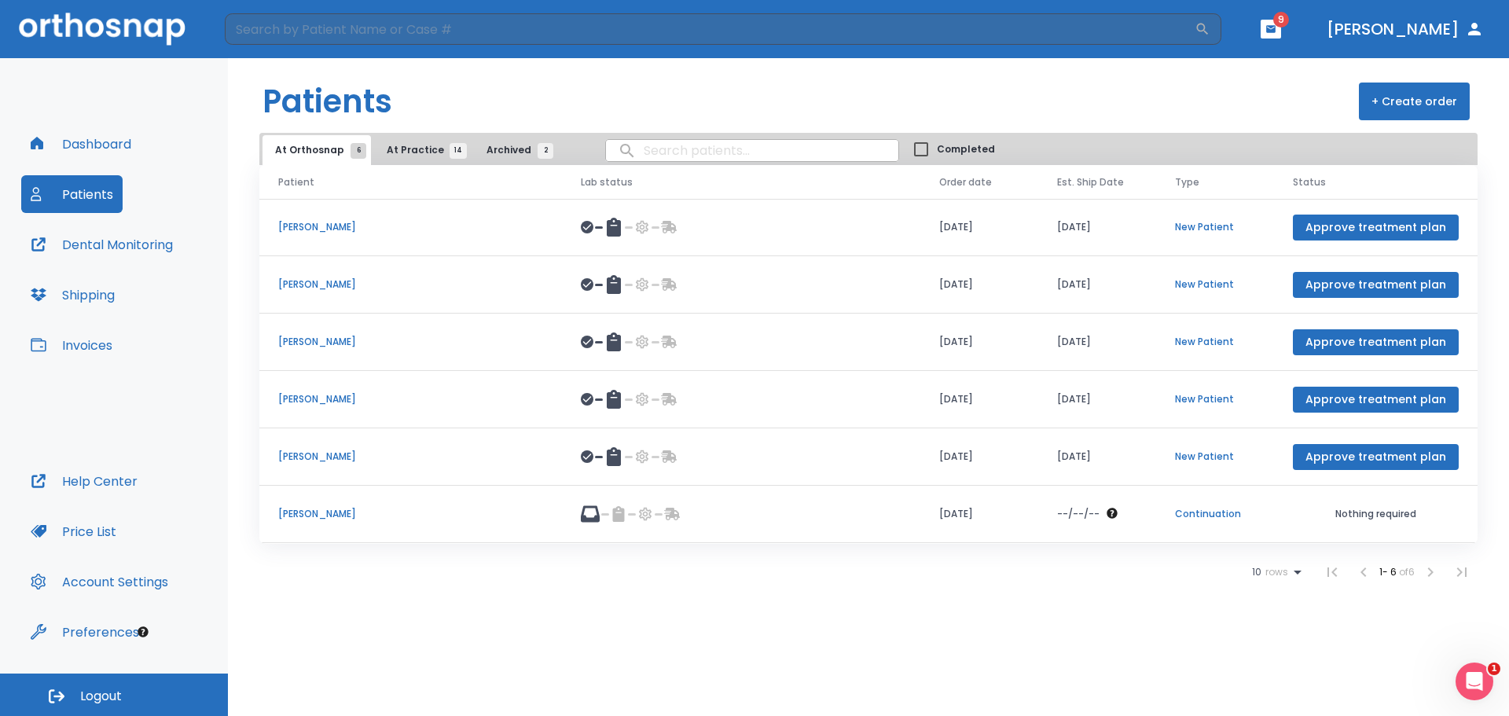
click at [397, 148] on span "At Practice 14" at bounding box center [423, 150] width 72 height 14
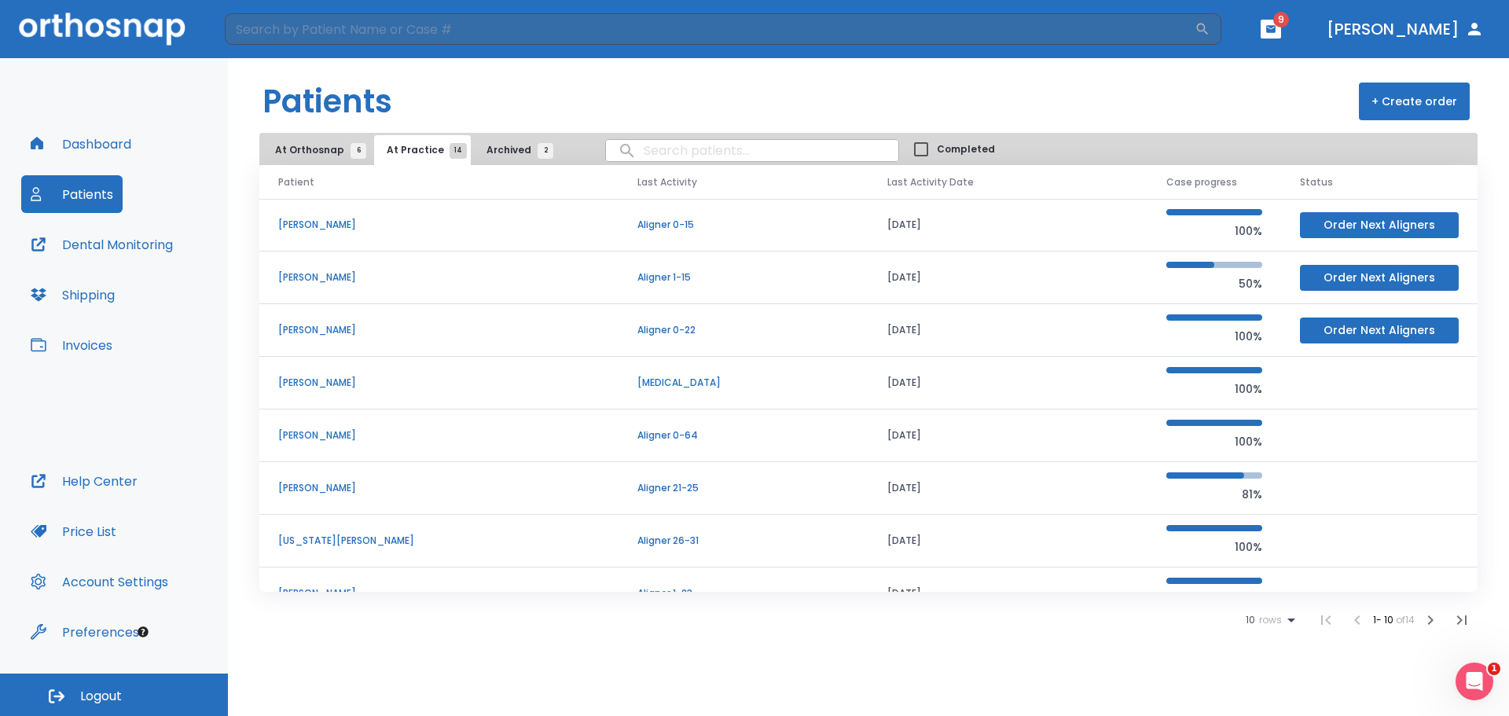
click at [347, 436] on p "Lawrence Gelfond" at bounding box center [438, 435] width 321 height 14
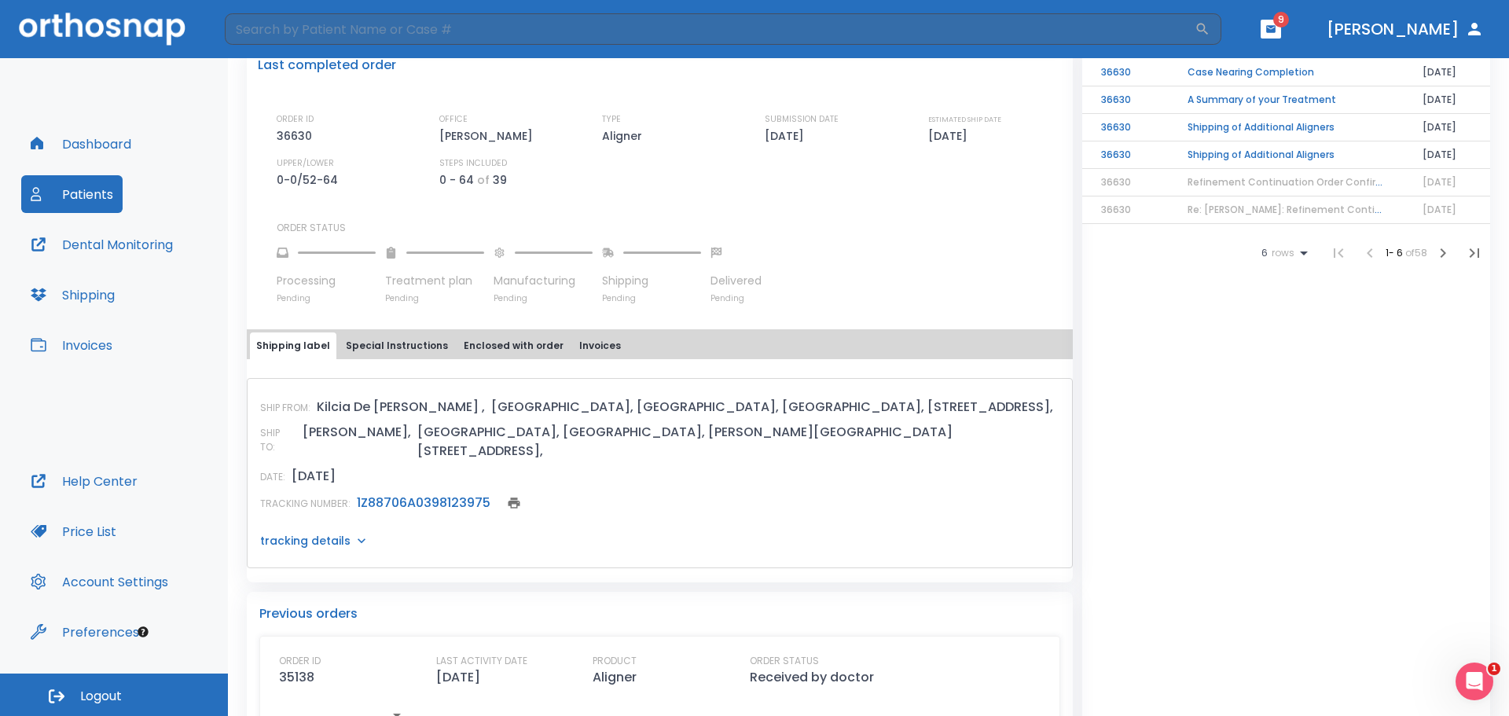
scroll to position [393, 0]
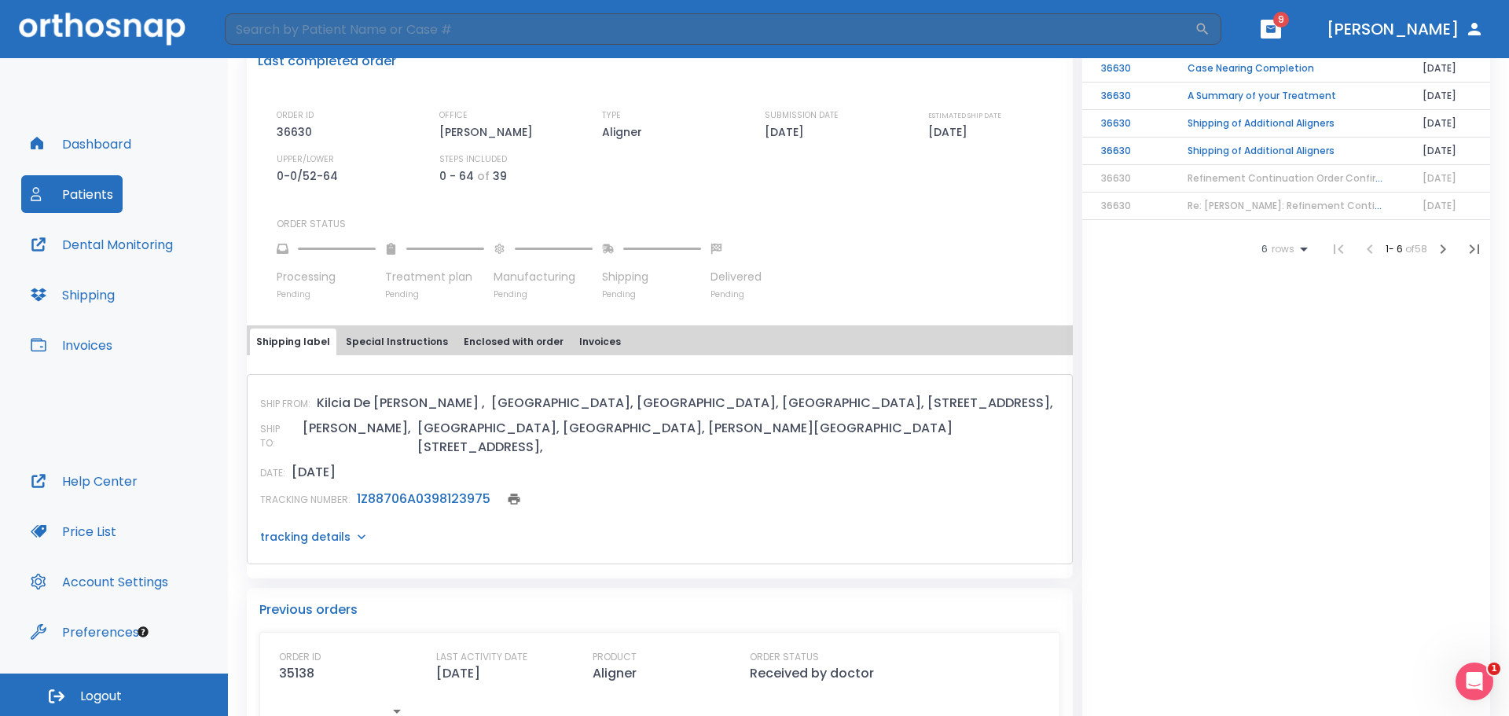
click at [480, 490] on link "1Z88706A0398123975" at bounding box center [424, 499] width 134 height 18
